Goal: Task Accomplishment & Management: Use online tool/utility

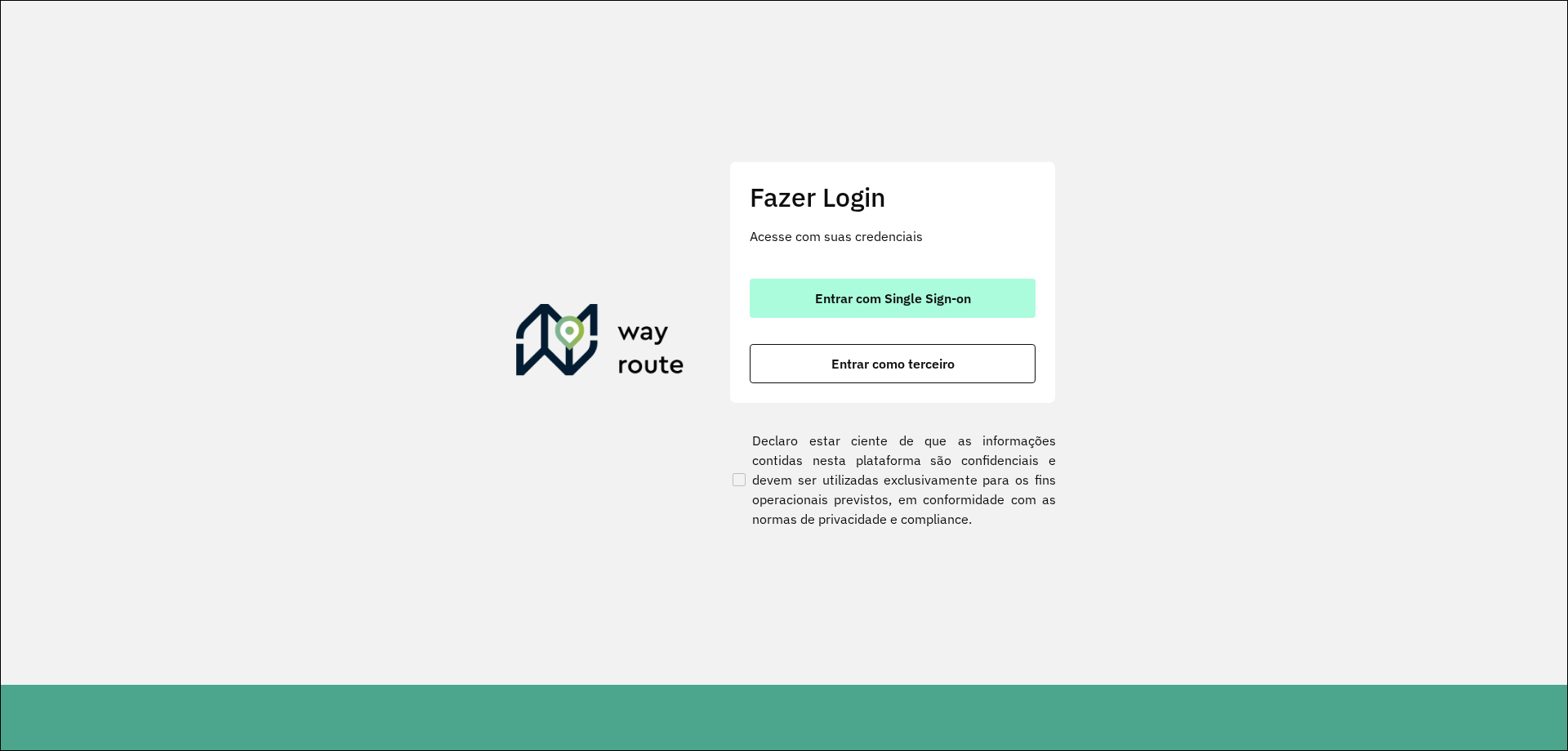
click at [936, 304] on span "Entrar com Single Sign-on" at bounding box center [893, 297] width 156 height 13
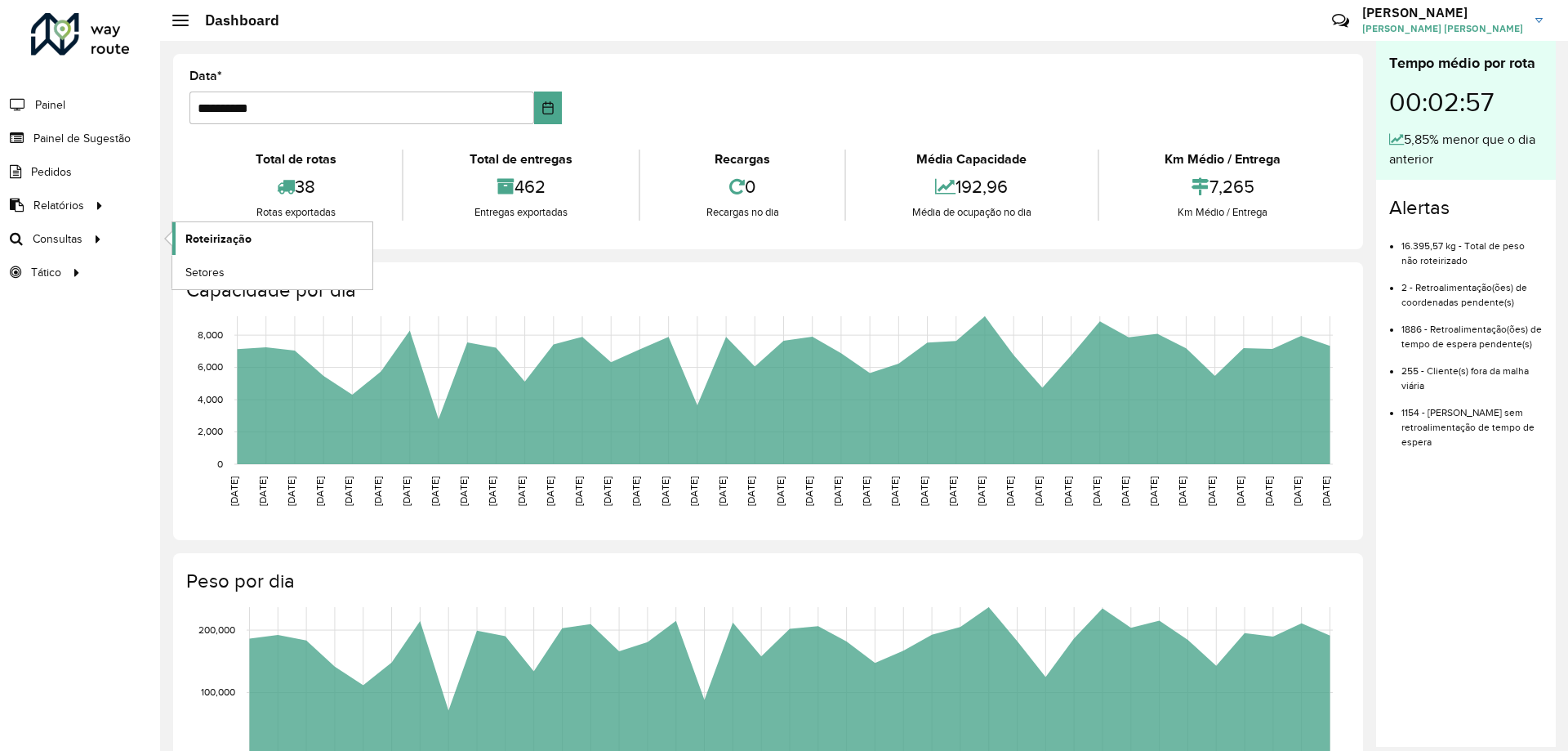
click at [259, 238] on link "Roteirização" at bounding box center [272, 238] width 200 height 32
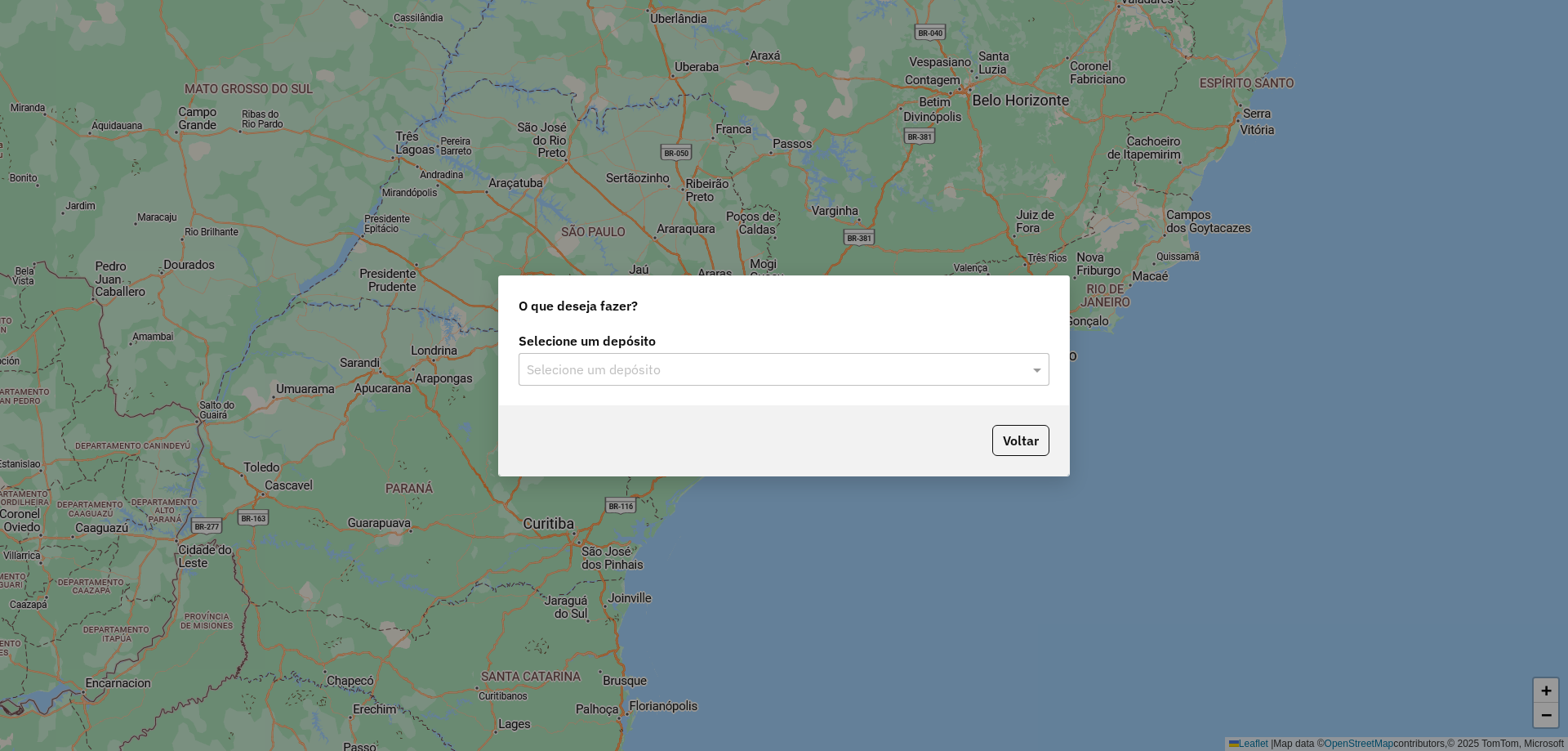
click at [837, 366] on input "text" at bounding box center [767, 370] width 482 height 19
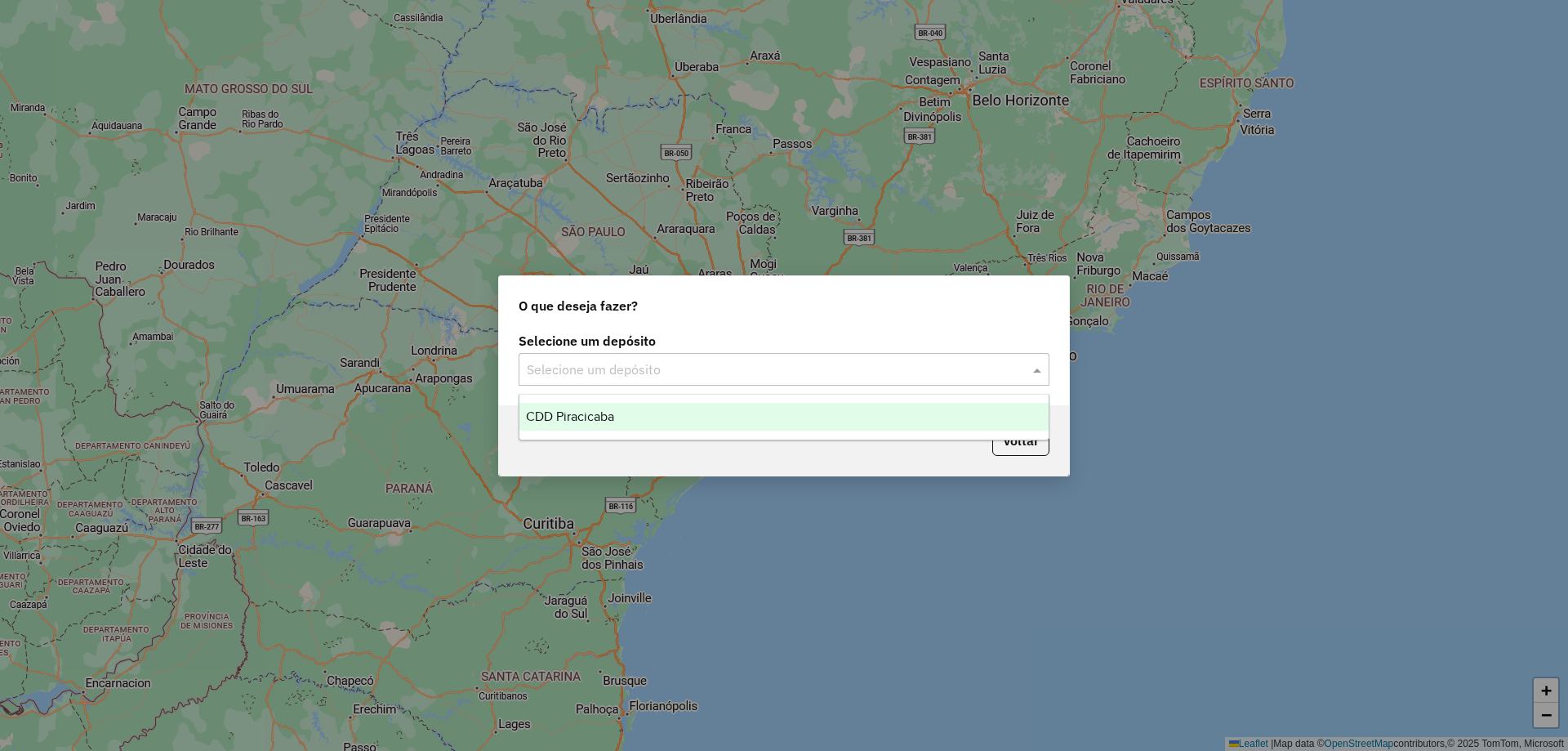
click at [624, 407] on div "CDD Piracicaba" at bounding box center [784, 417] width 529 height 28
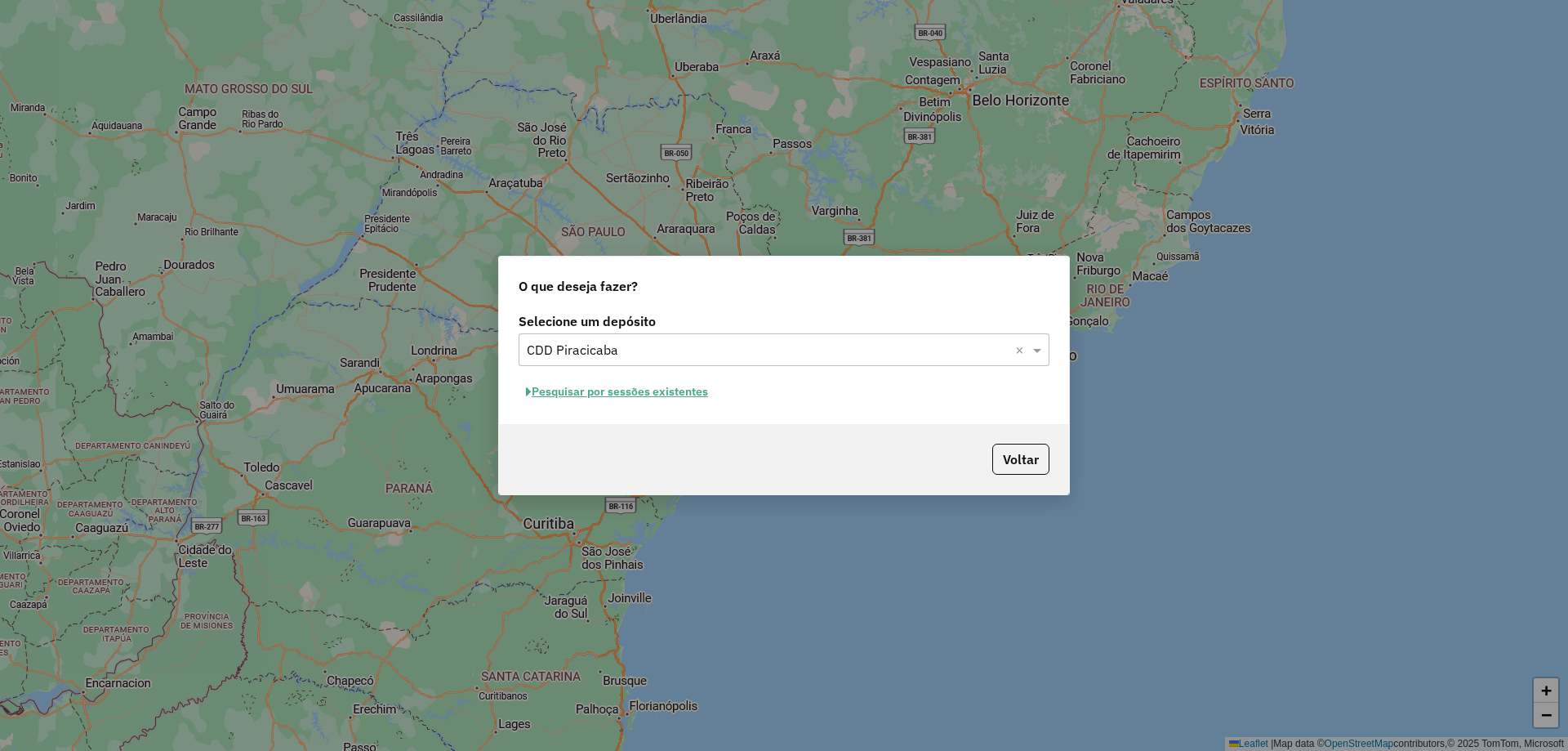
click at [602, 392] on button "Pesquisar por sessões existentes" at bounding box center [617, 392] width 197 height 25
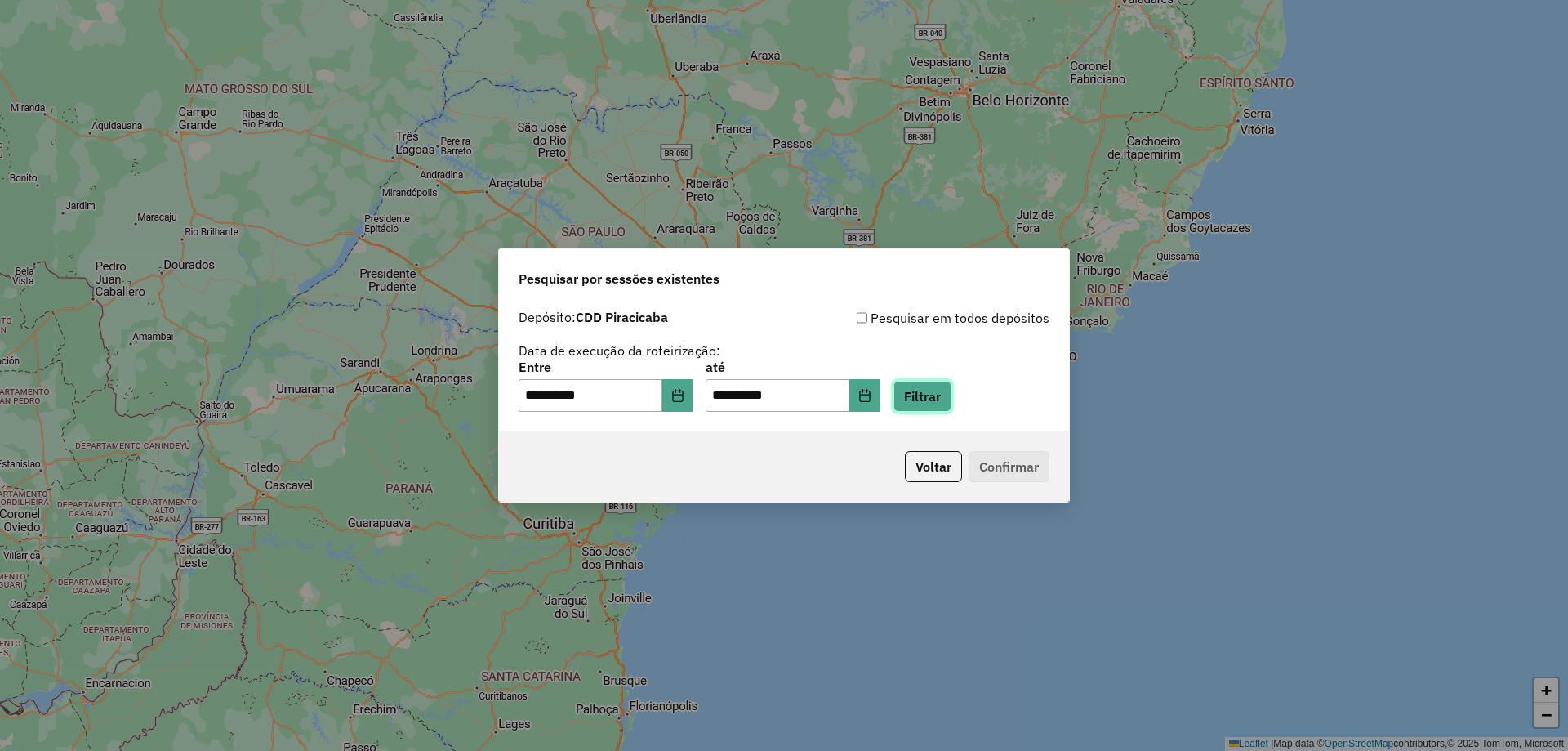
click at [950, 406] on button "Filtrar" at bounding box center [923, 396] width 58 height 31
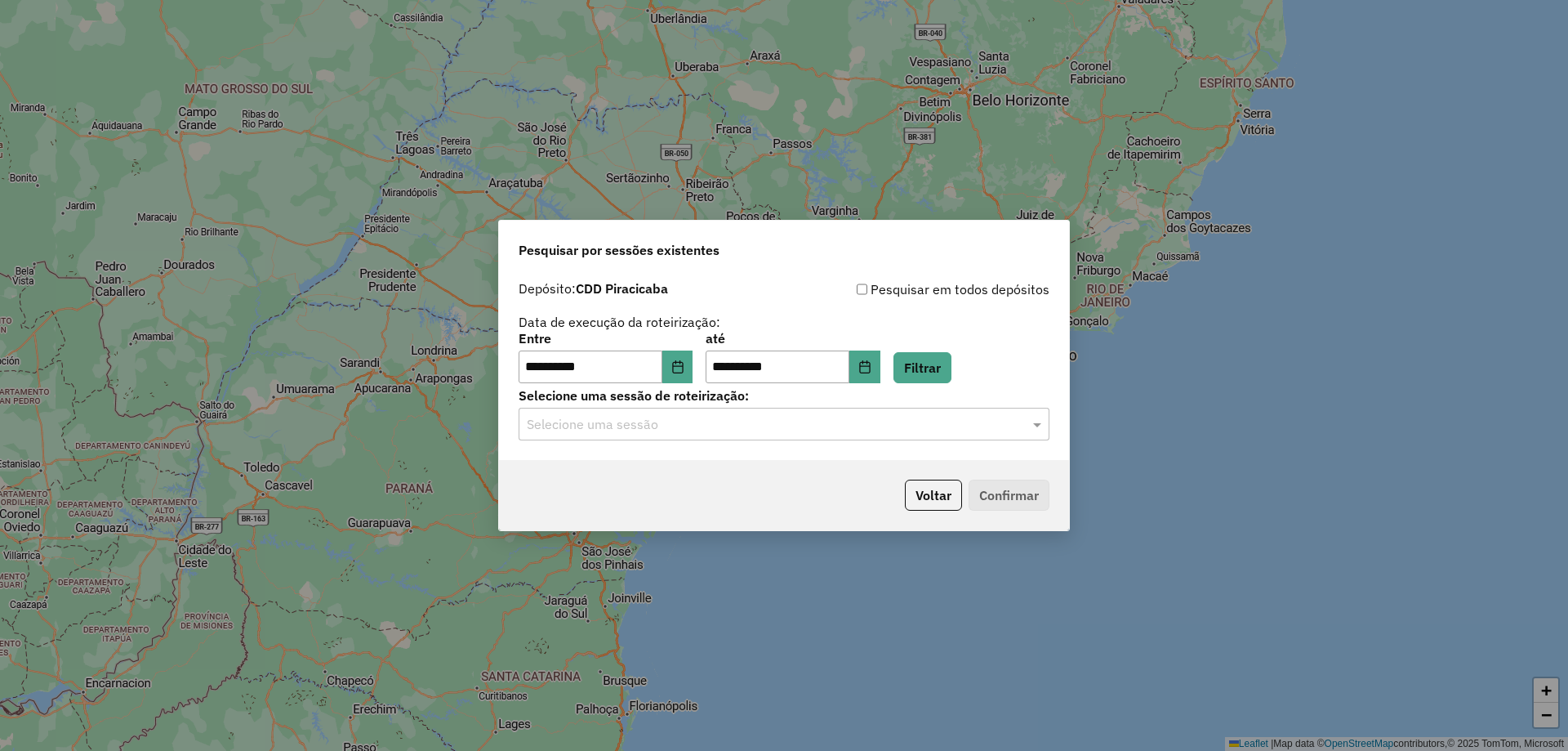
click at [631, 426] on hb-app "**********" at bounding box center [784, 375] width 1568 height 751
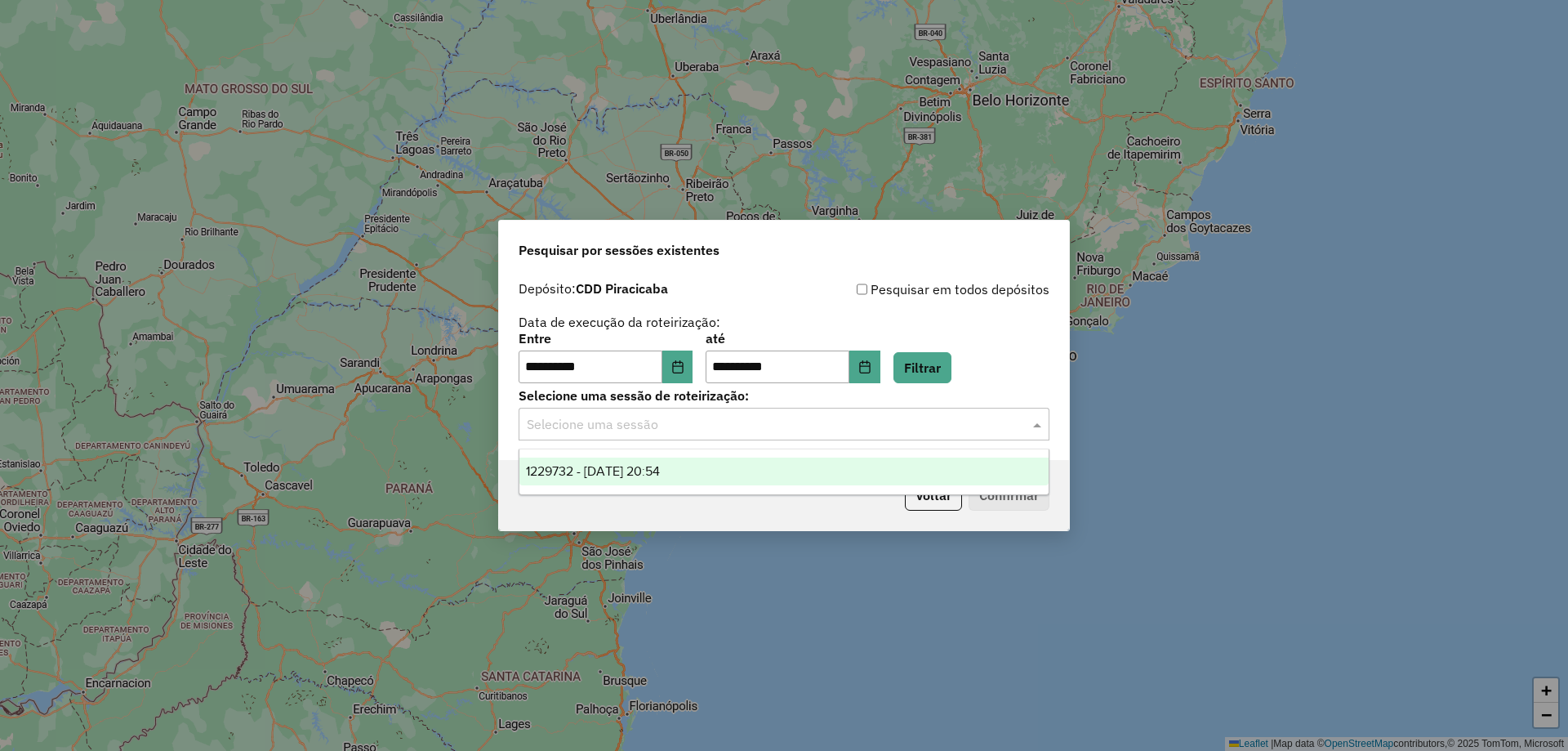
click at [682, 430] on input "text" at bounding box center [767, 425] width 482 height 19
click at [691, 472] on div "1229732 - 14/08/2025 20:54" at bounding box center [784, 471] width 529 height 28
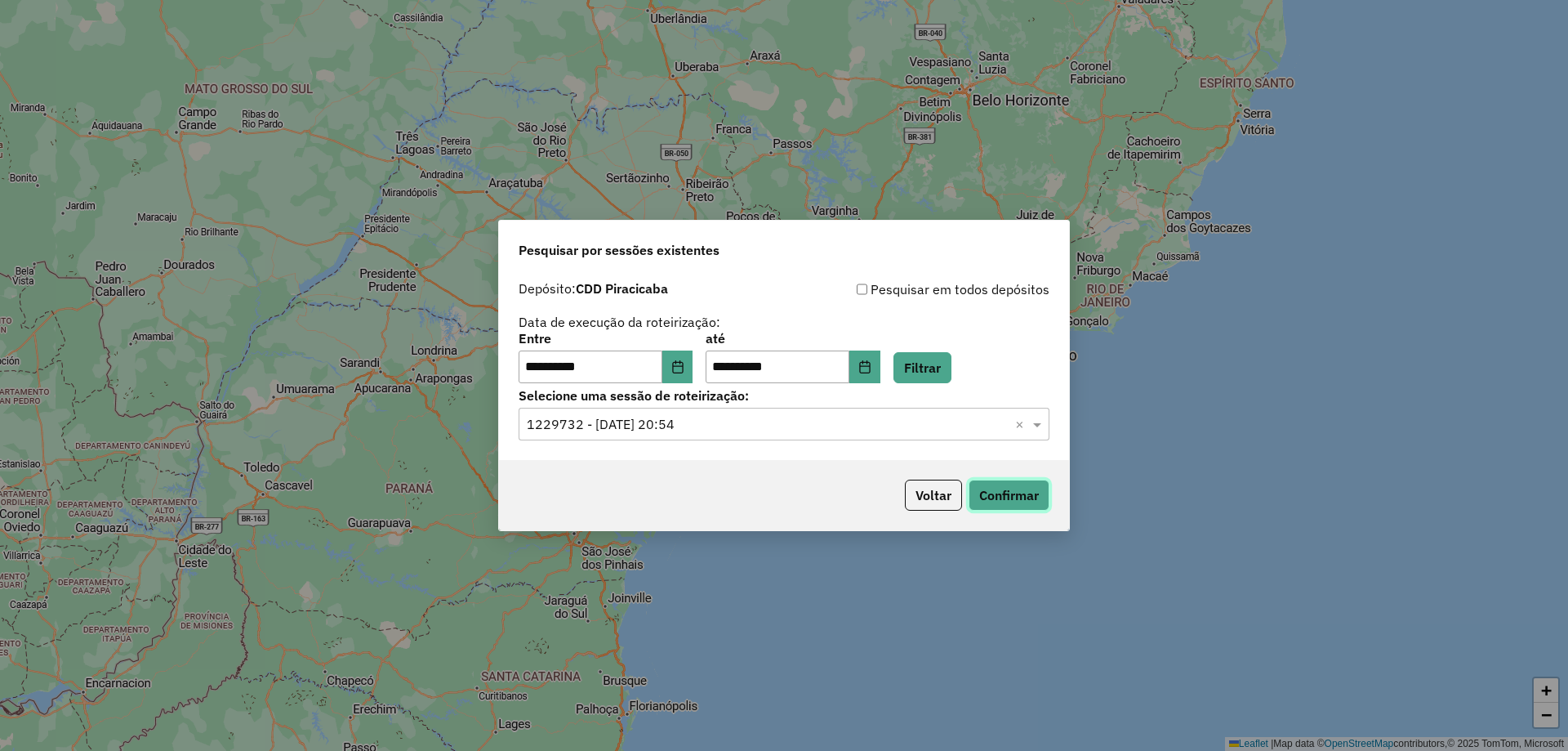
click at [994, 503] on button "Confirmar" at bounding box center [1009, 495] width 81 height 31
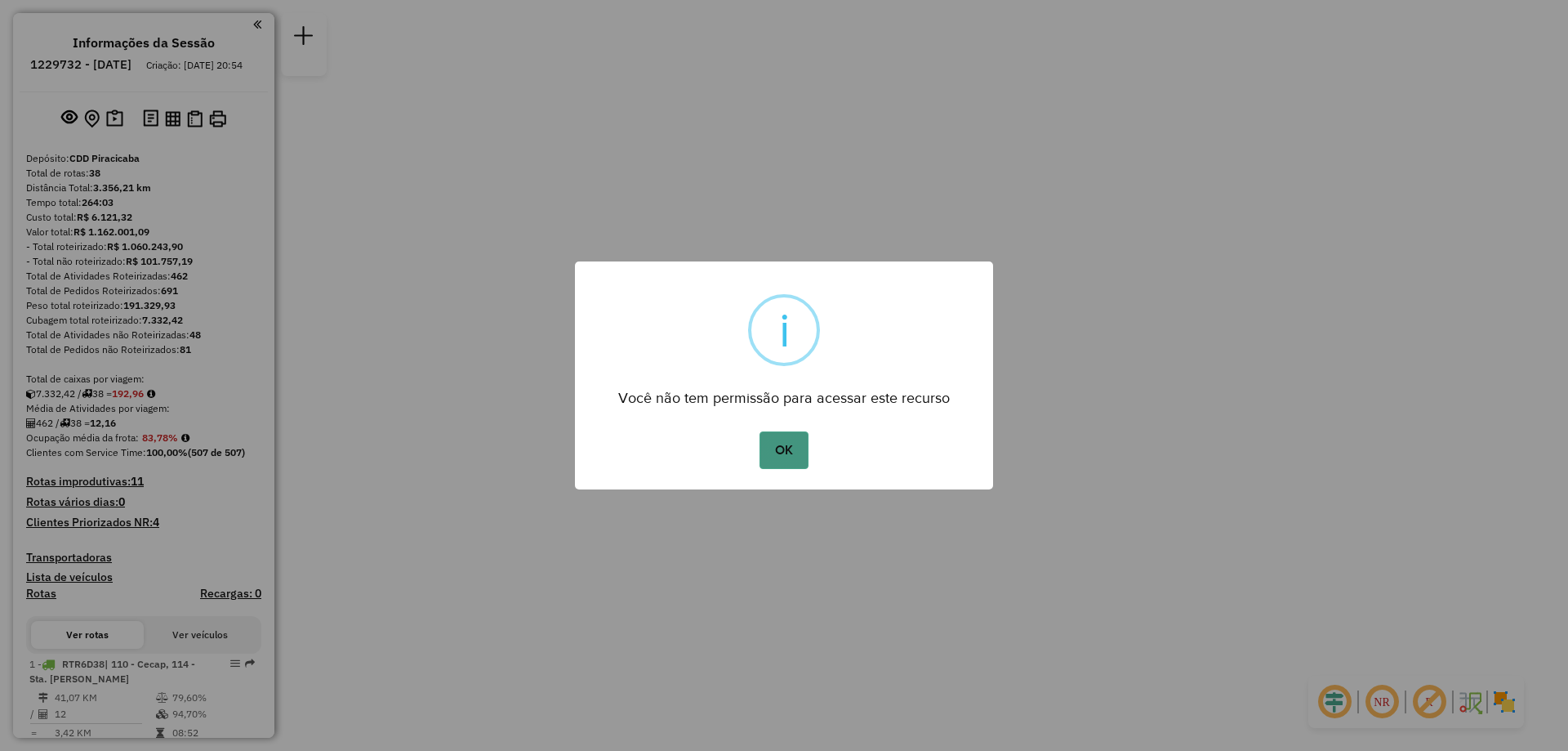
click at [778, 454] on button "OK" at bounding box center [783, 449] width 48 height 38
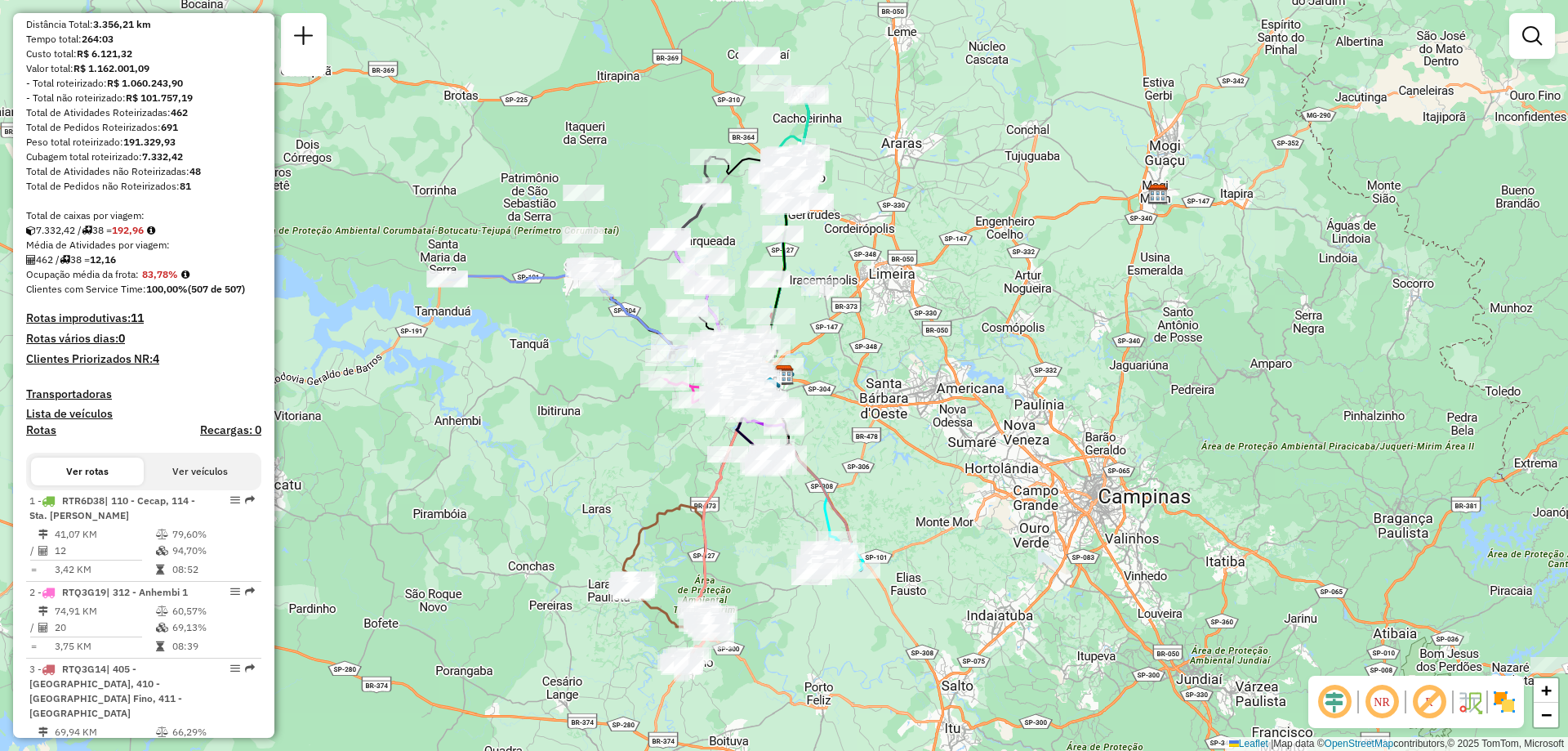
scroll to position [245, 0]
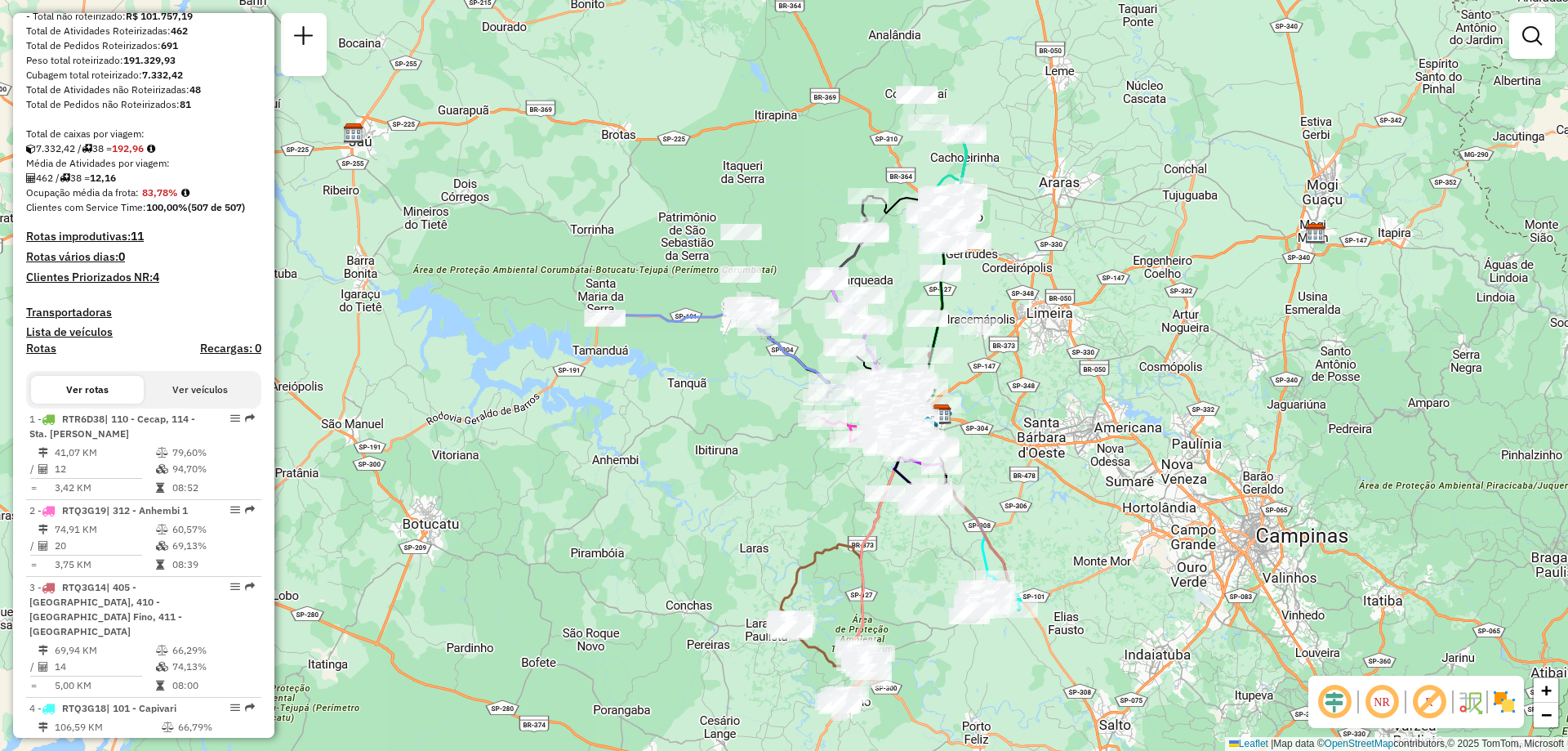
drag, startPoint x: 997, startPoint y: 331, endPoint x: 1148, endPoint y: 366, distance: 155.0
click at [1148, 366] on div "Janela de atendimento Grade de atendimento Capacidade Transportadoras Veículos …" at bounding box center [784, 375] width 1568 height 751
click at [1385, 700] on em at bounding box center [1381, 701] width 39 height 39
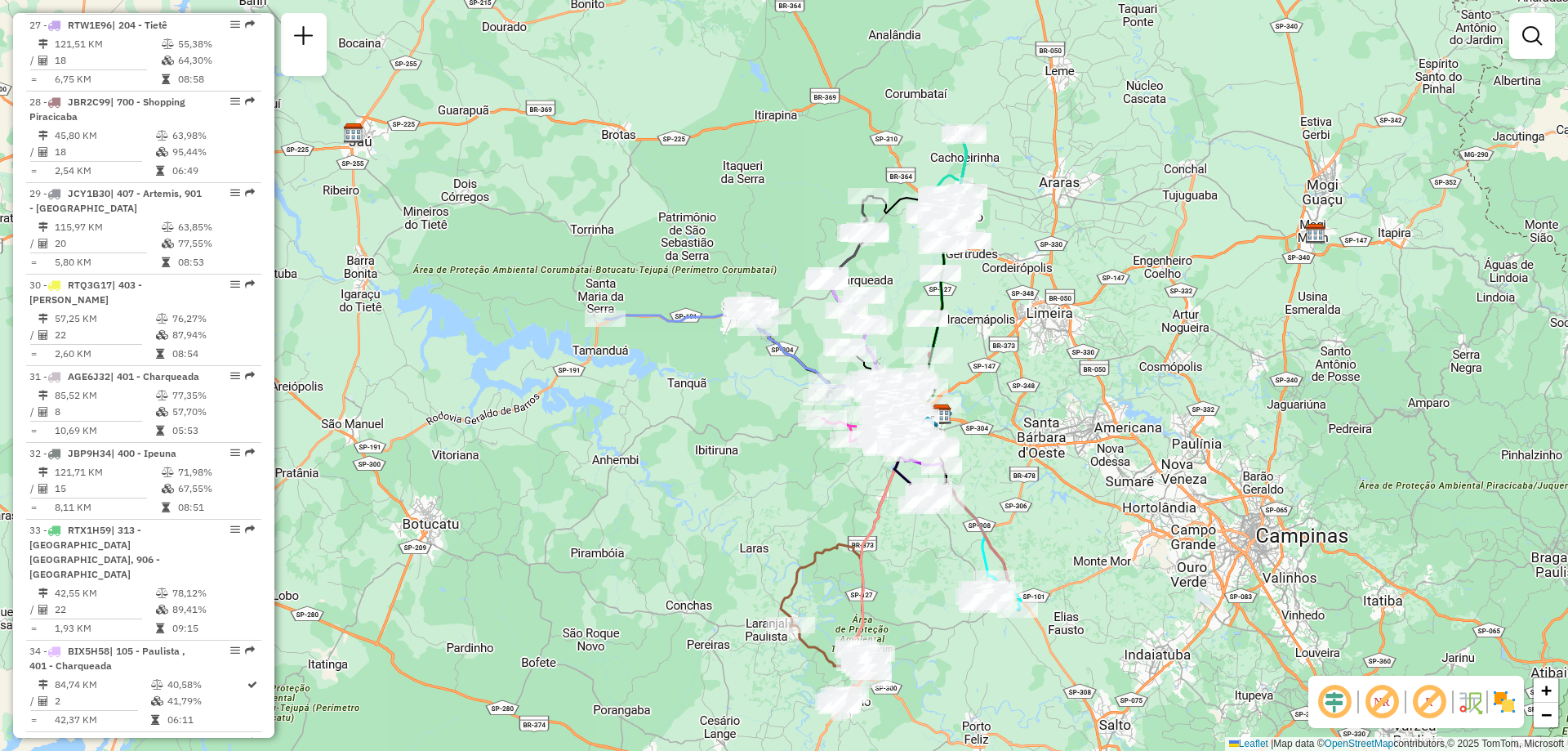
scroll to position [3185, 0]
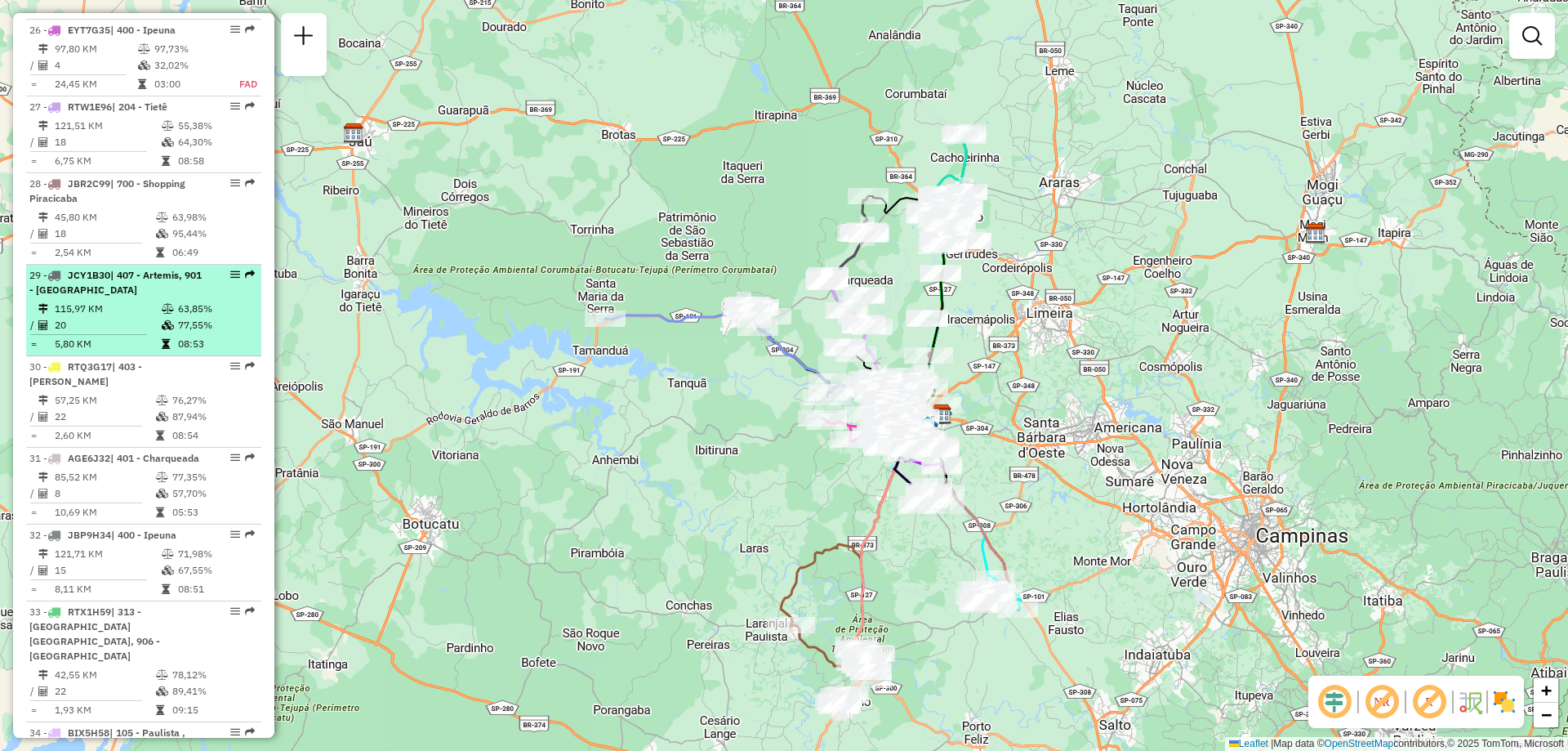
click at [230, 270] on em at bounding box center [235, 274] width 10 height 10
select select "**********"
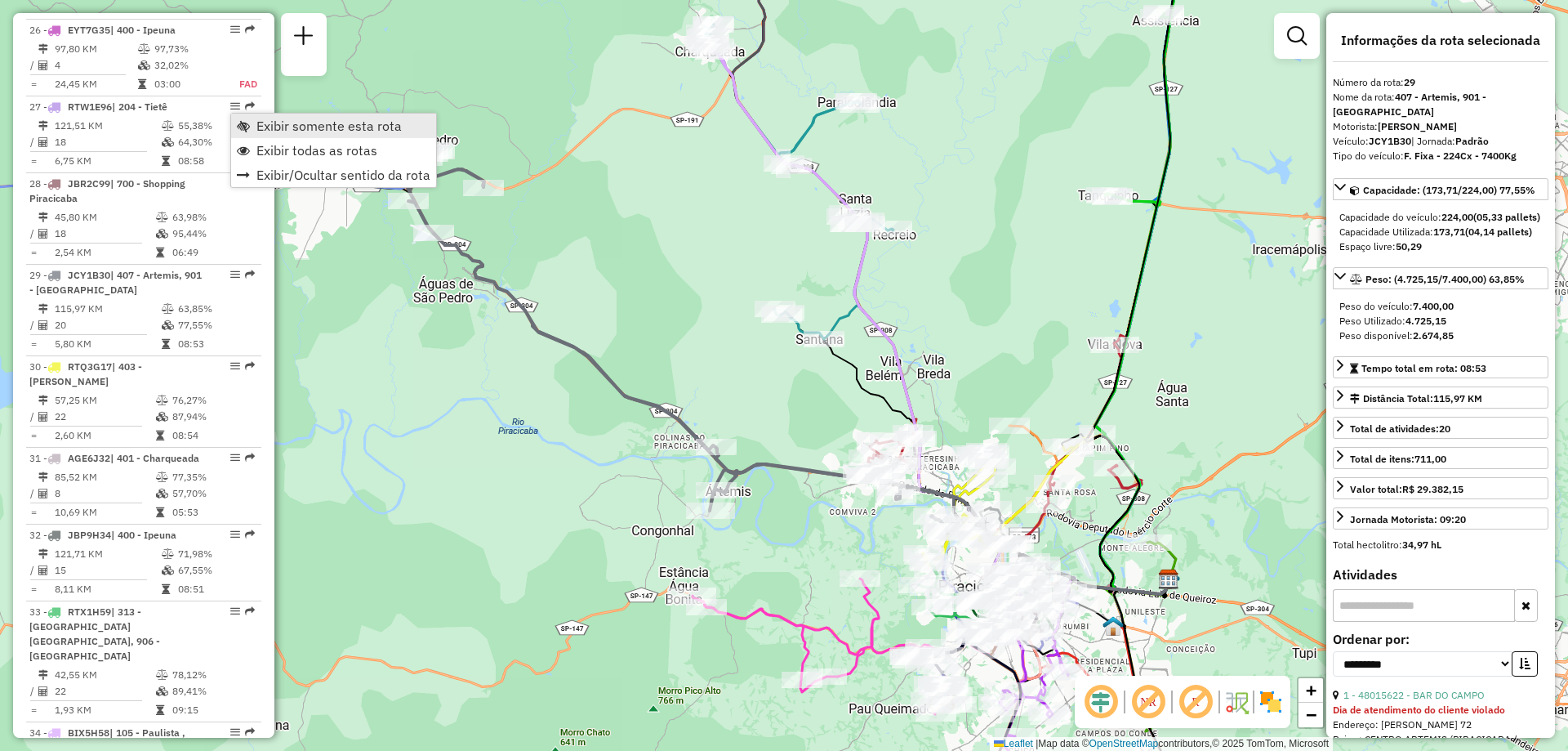
click at [283, 129] on span "Exibir somente esta rota" at bounding box center [329, 126] width 146 height 13
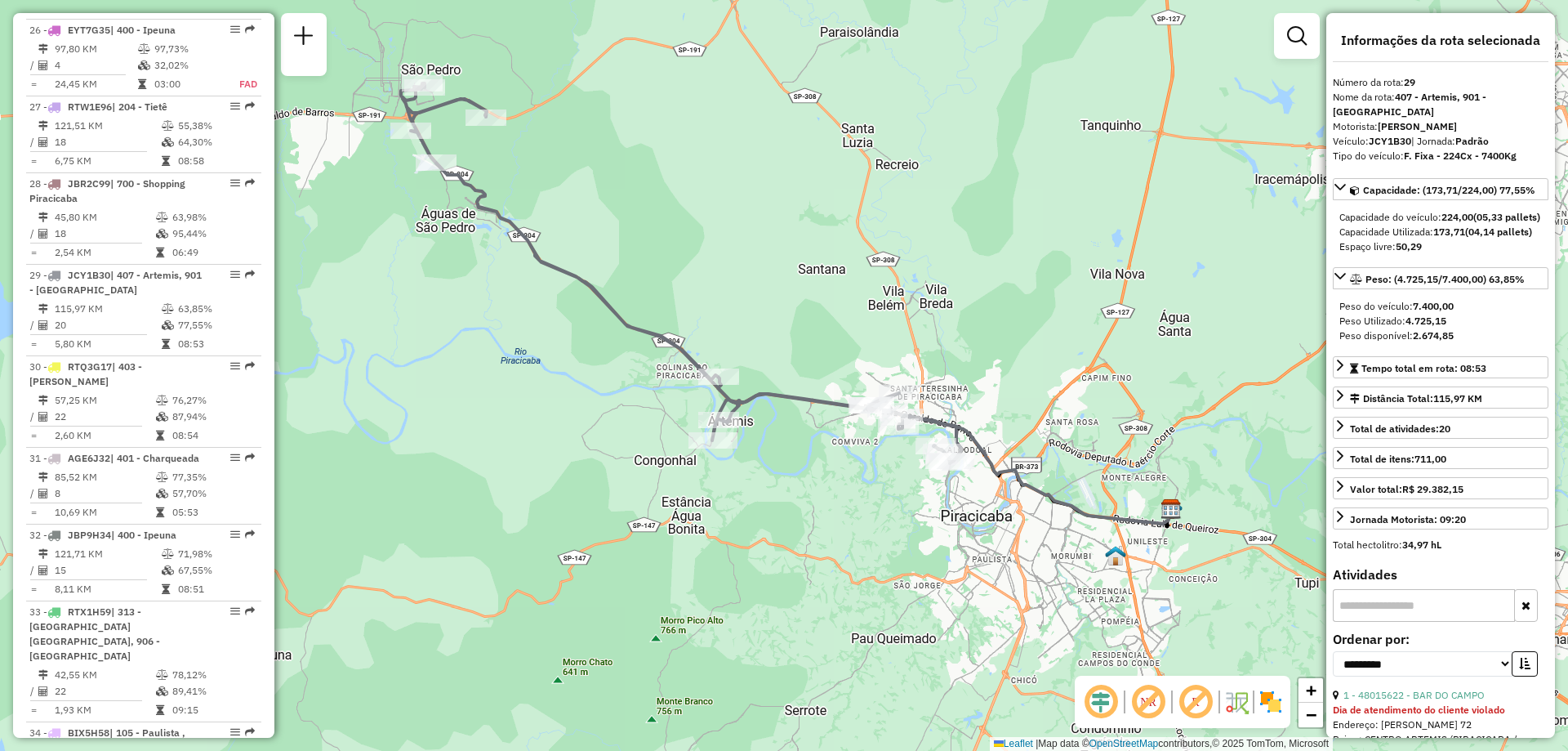
drag, startPoint x: 787, startPoint y: 415, endPoint x: 790, endPoint y: 345, distance: 70.1
click at [790, 345] on div "Janela de atendimento Grade de atendimento Capacidade Transportadoras Veículos …" at bounding box center [784, 375] width 1568 height 751
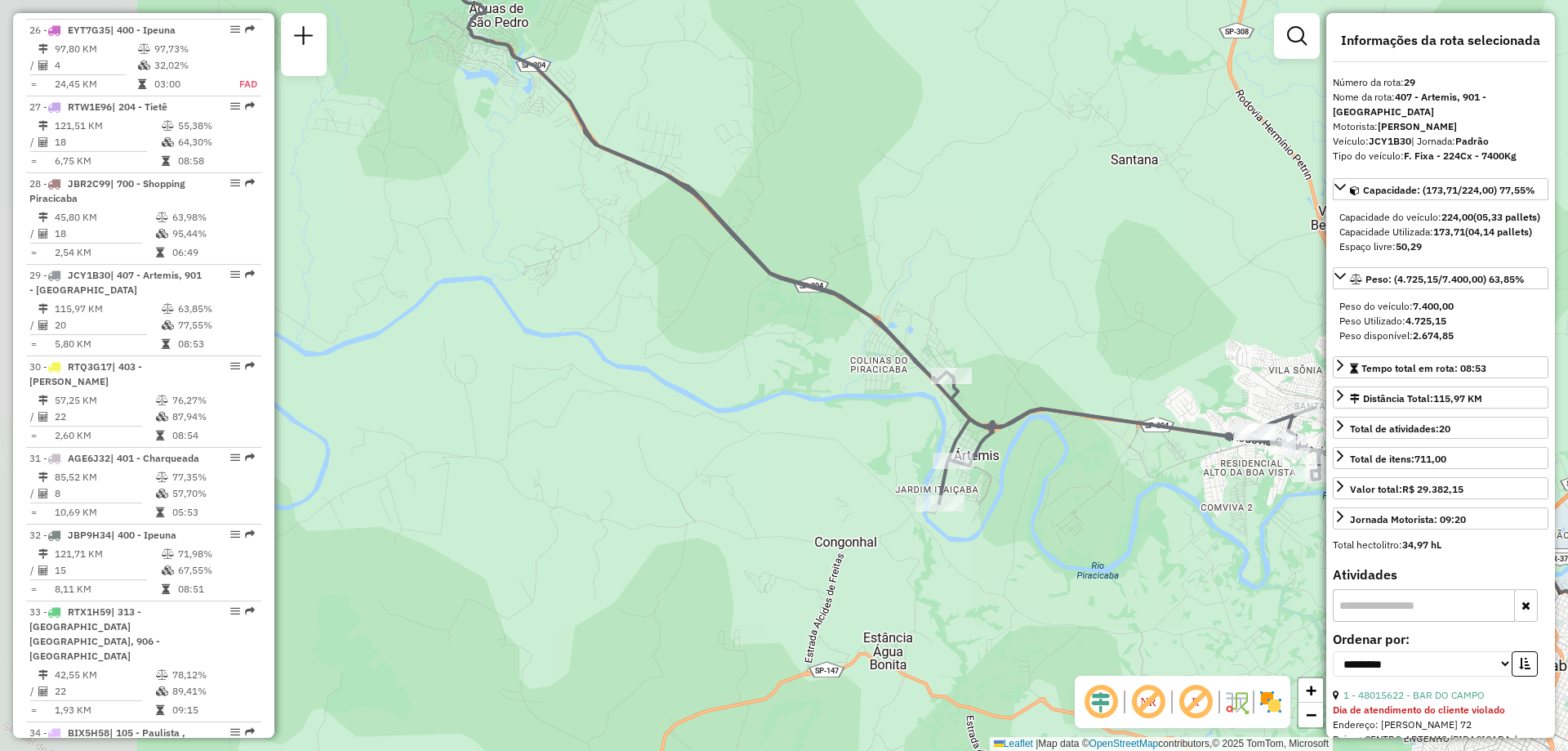
drag, startPoint x: 794, startPoint y: 290, endPoint x: 1040, endPoint y: 338, distance: 250.6
click at [1040, 338] on div "Janela de atendimento Grade de atendimento Capacidade Transportadoras Veículos …" at bounding box center [784, 375] width 1568 height 751
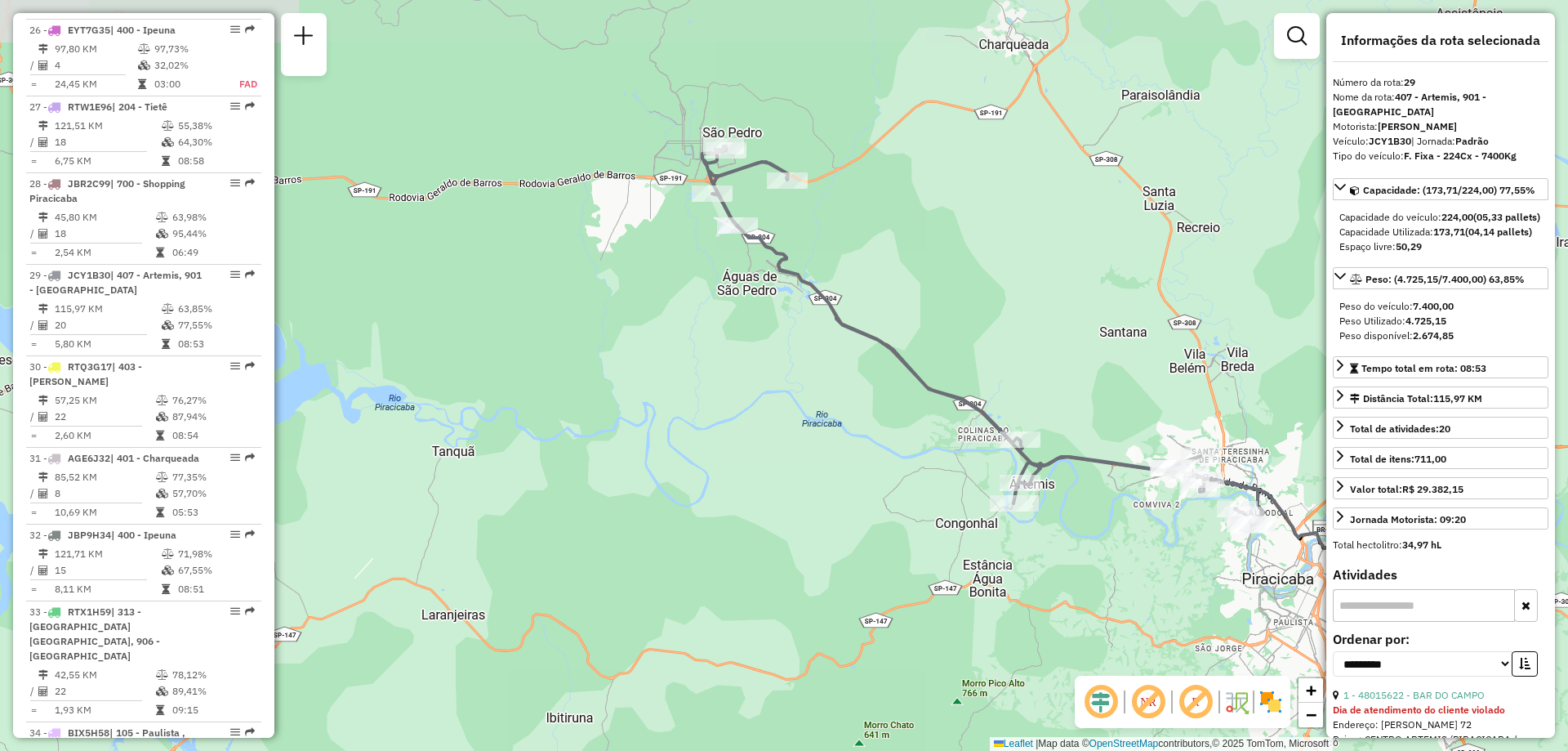
drag, startPoint x: 951, startPoint y: 300, endPoint x: 999, endPoint y: 386, distance: 98.5
click at [999, 386] on div "Janela de atendimento Grade de atendimento Capacidade Transportadoras Veículos …" at bounding box center [784, 375] width 1568 height 751
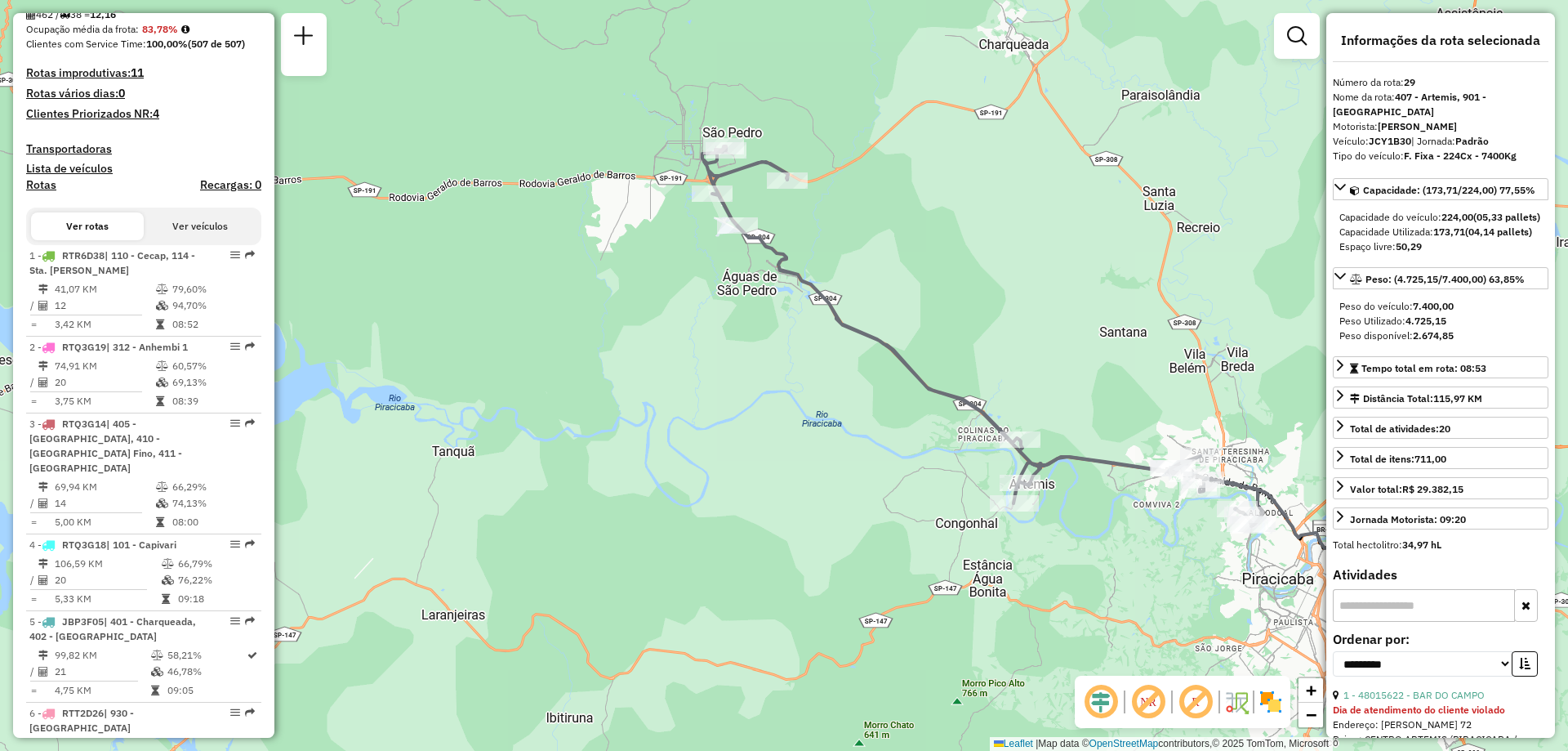
scroll to position [0, 0]
